Goal: Task Accomplishment & Management: Use online tool/utility

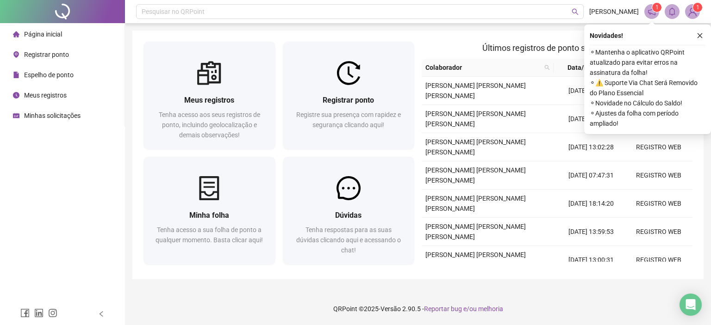
click at [382, 136] on div "Registre sua presença com rapidez e segurança clicando aqui!" at bounding box center [349, 125] width 110 height 31
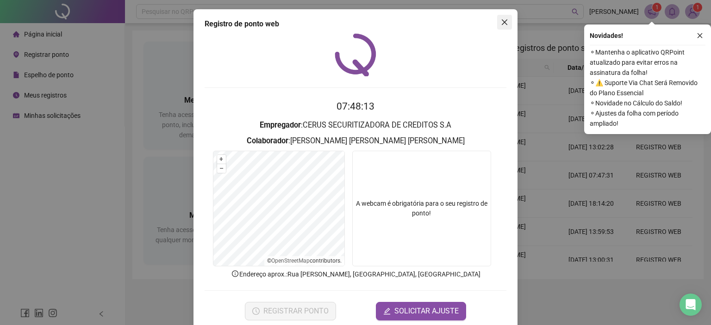
click at [502, 21] on icon "close" at bounding box center [505, 22] width 6 height 6
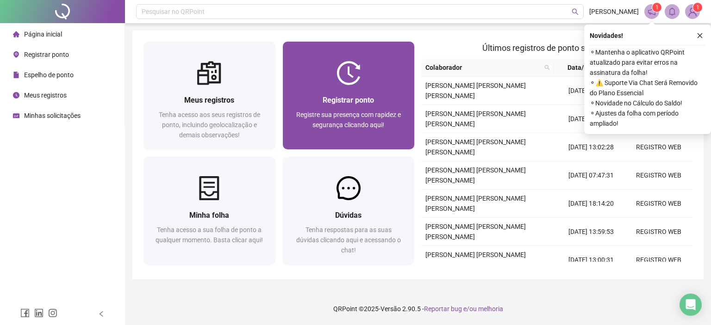
click at [343, 71] on img at bounding box center [349, 73] width 24 height 24
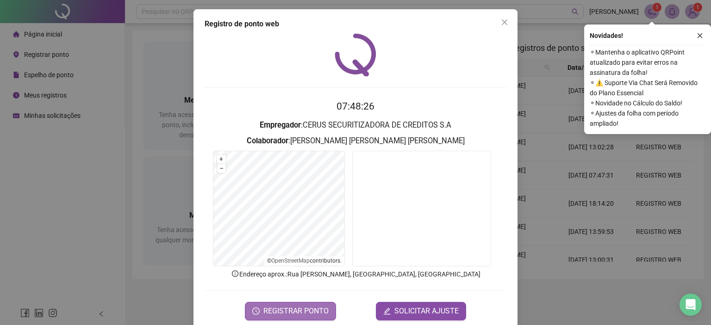
click at [294, 315] on span "REGISTRAR PONTO" at bounding box center [295, 311] width 65 height 11
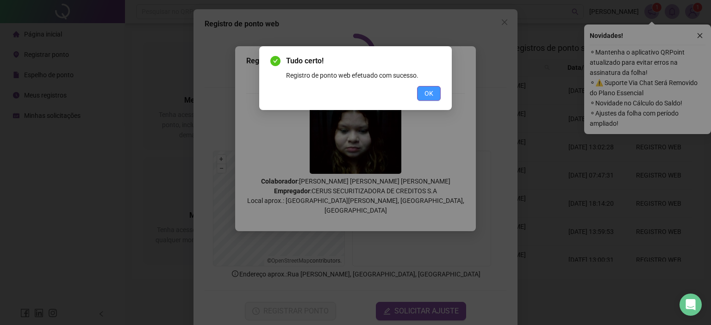
click at [428, 92] on span "OK" at bounding box center [429, 93] width 9 height 10
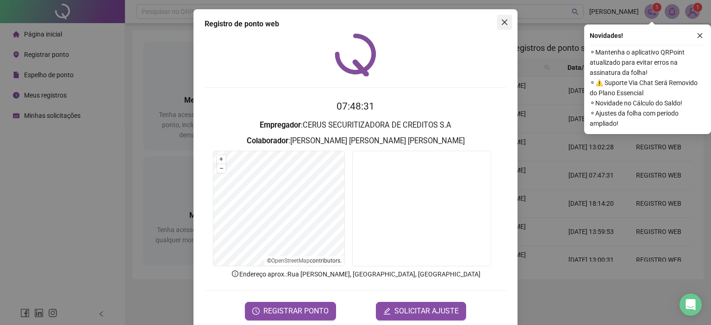
click at [503, 25] on icon "close" at bounding box center [504, 22] width 7 height 7
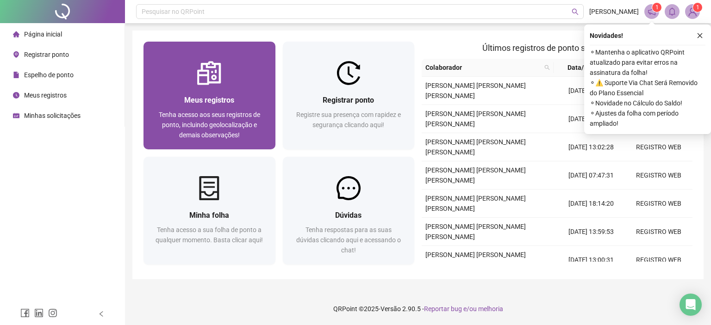
click at [229, 111] on span "Tenha acesso aos seus registros de ponto, incluindo geolocalização e demais obs…" at bounding box center [209, 125] width 101 height 28
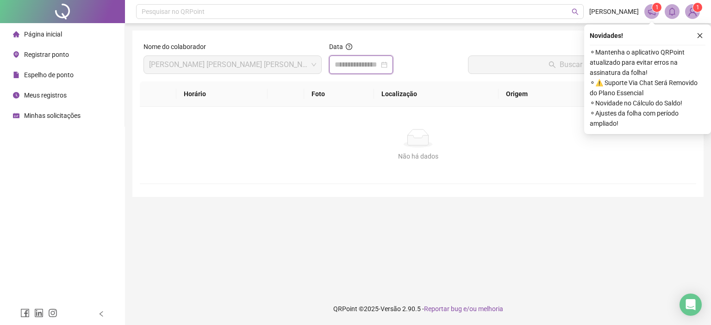
click at [357, 66] on input at bounding box center [357, 64] width 44 height 11
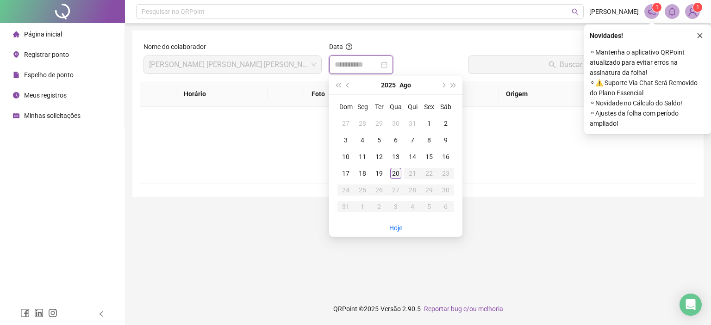
type input "**********"
click at [394, 175] on div "20" at bounding box center [395, 173] width 11 height 11
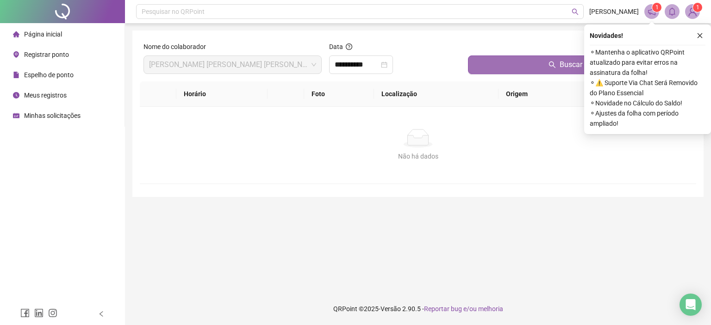
click at [517, 70] on button "Buscar registros" at bounding box center [580, 65] width 225 height 19
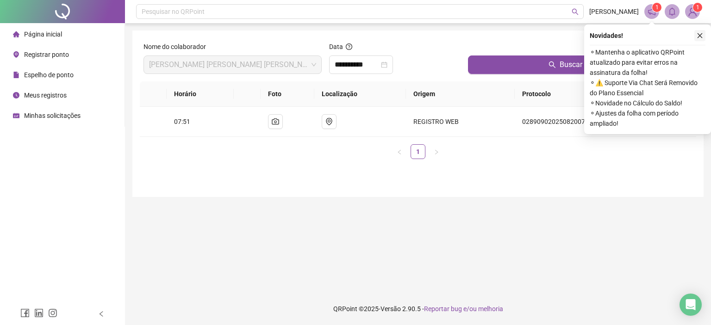
click at [696, 35] on button "button" at bounding box center [699, 35] width 11 height 11
